Goal: Transaction & Acquisition: Subscribe to service/newsletter

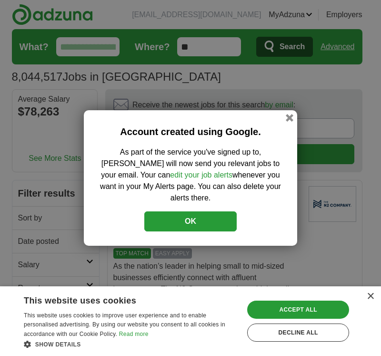
click at [189, 211] on button "OK" at bounding box center [190, 221] width 93 height 20
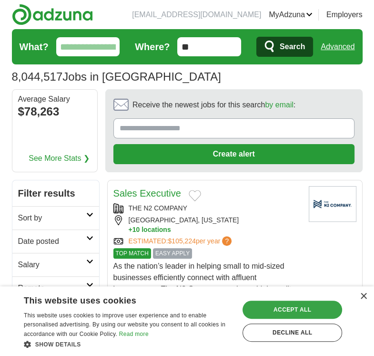
click at [265, 306] on div "Accept all" at bounding box center [293, 309] width 100 height 18
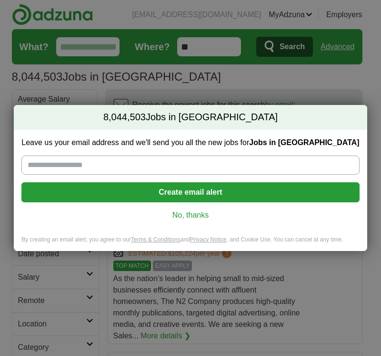
click at [115, 168] on input "Leave us your email address and we'll send you all the new jobs for Jobs in [GE…" at bounding box center [190, 164] width 338 height 19
type input "**********"
click at [186, 190] on button "Create email alert" at bounding box center [190, 192] width 338 height 20
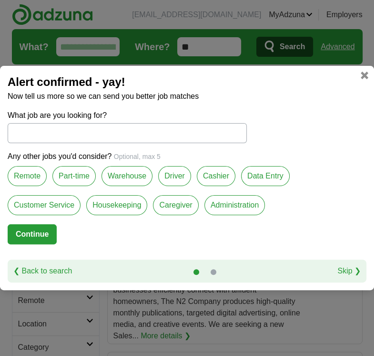
click at [115, 208] on label "Housekeeping" at bounding box center [116, 205] width 61 height 20
click at [43, 225] on button "Continue" at bounding box center [32, 234] width 49 height 20
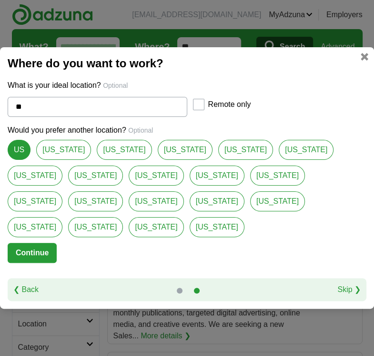
click at [41, 243] on button "Continue" at bounding box center [32, 253] width 49 height 20
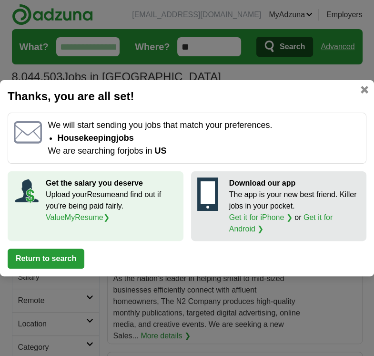
click at [48, 254] on button "Return to search" at bounding box center [46, 258] width 77 height 20
